Goal: Find specific page/section: Find specific page/section

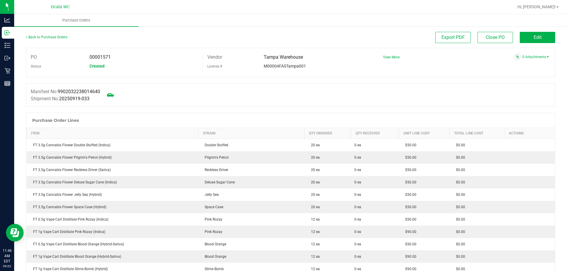
scroll to position [443, 0]
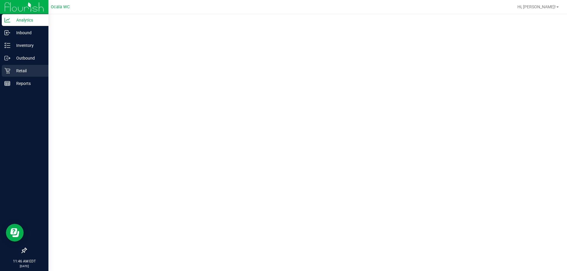
click at [14, 71] on p "Retail" at bounding box center [27, 70] width 35 height 7
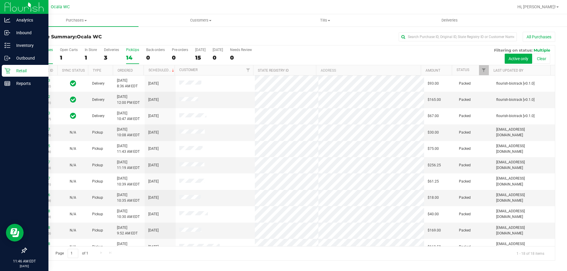
click at [136, 54] on div "14" at bounding box center [132, 57] width 13 height 7
click at [0, 0] on input "PickUps 14" at bounding box center [0, 0] width 0 height 0
